Goal: Task Accomplishment & Management: Manage account settings

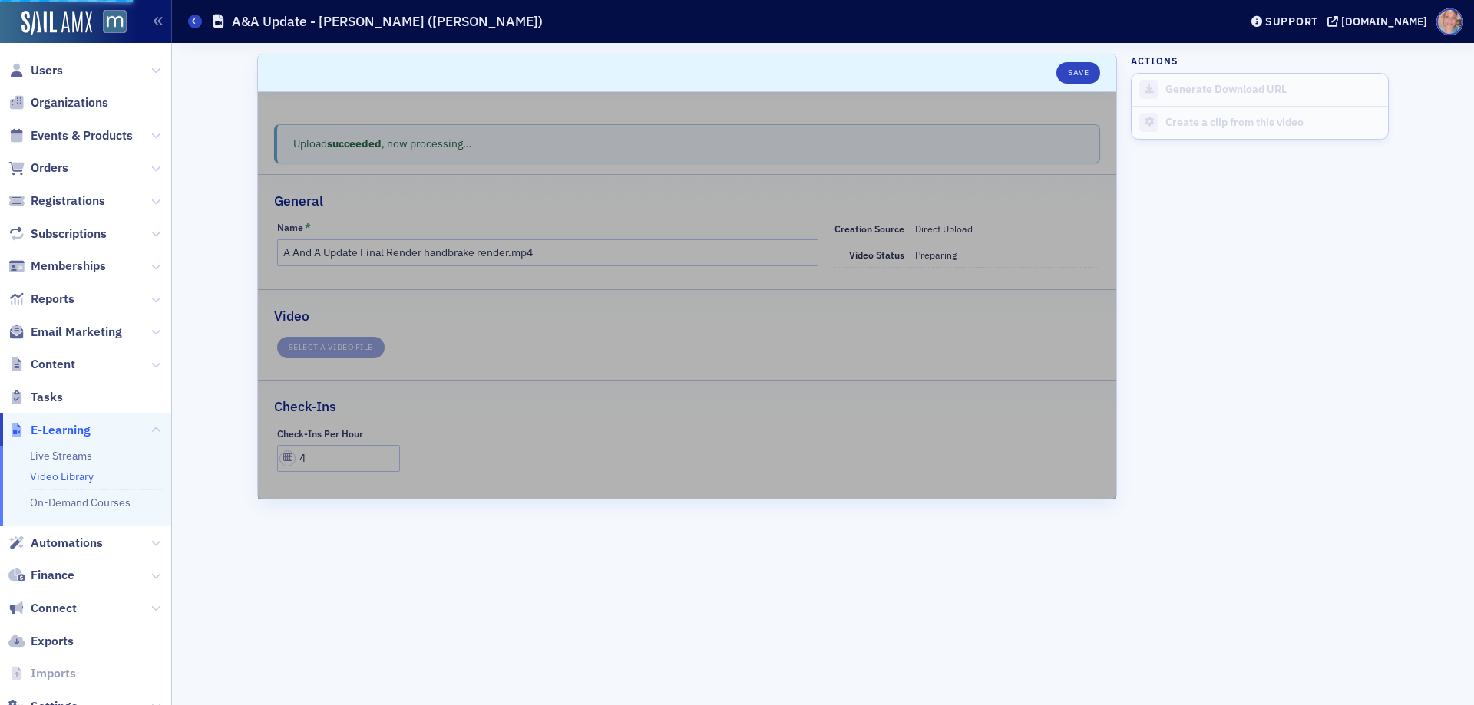
type input "A&A Update - [PERSON_NAME] ([PERSON_NAME])"
